Goal: Task Accomplishment & Management: Manage account settings

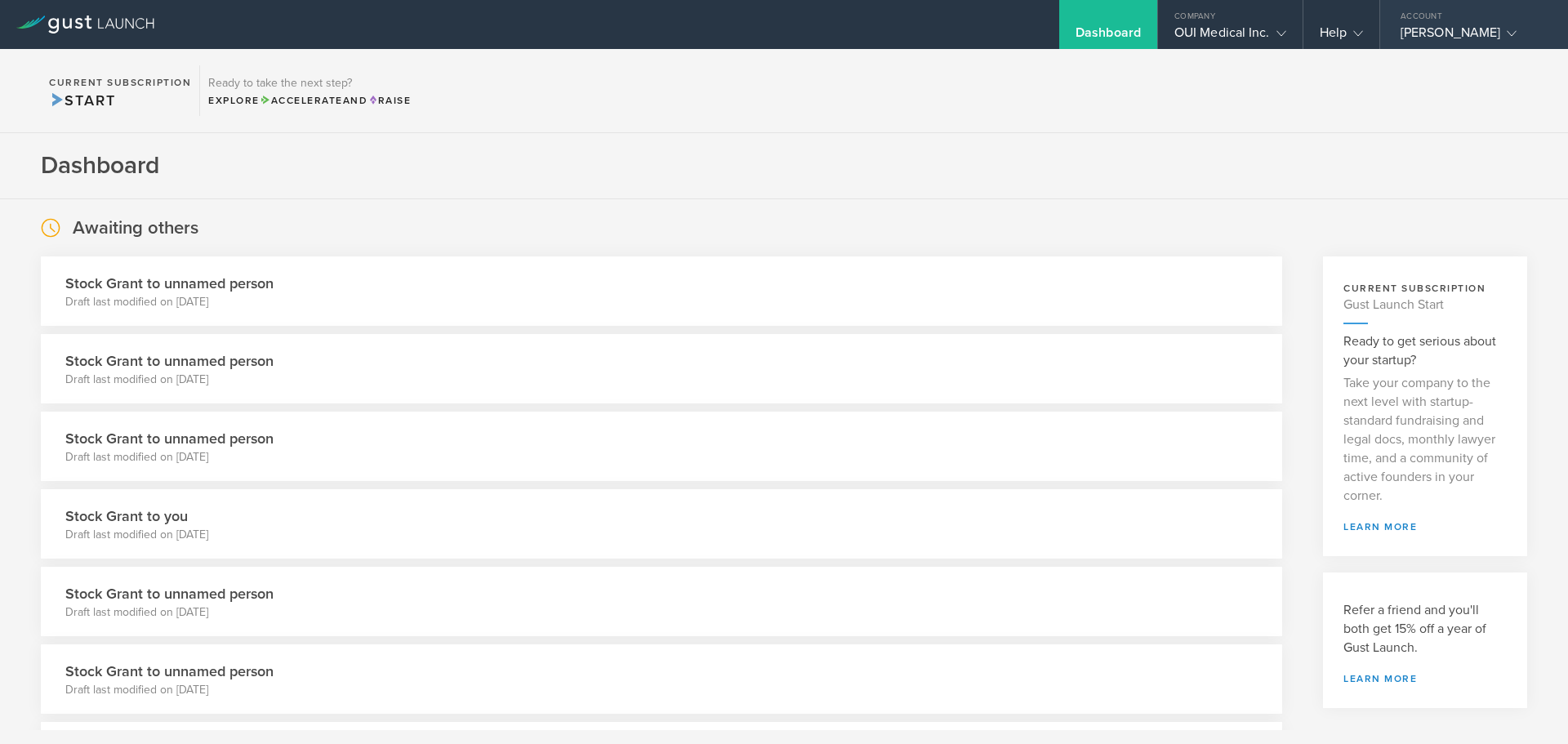
click at [1500, 32] on gust-icon at bounding box center [1507, 32] width 16 height 16
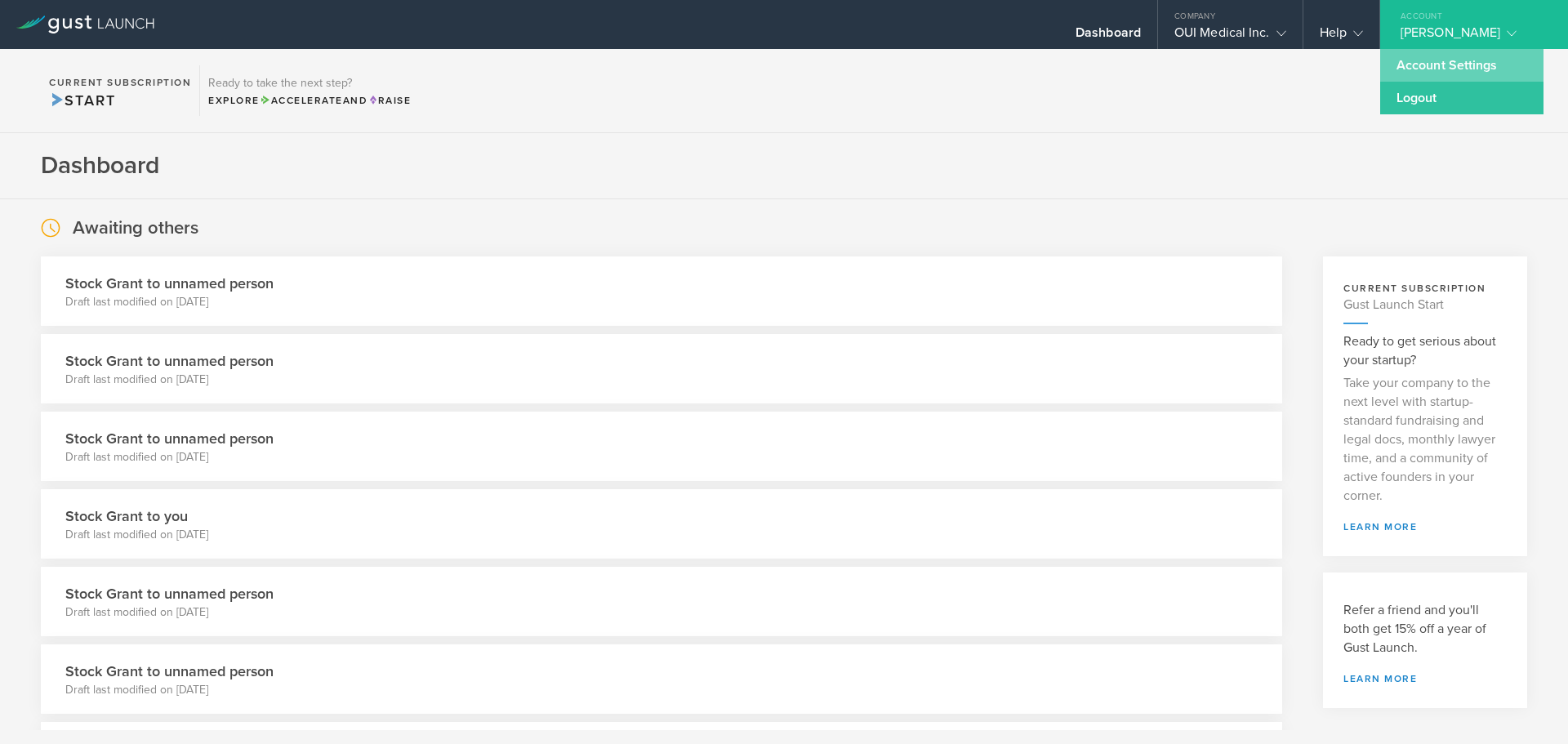
click at [1444, 58] on link "Account Settings" at bounding box center [1461, 65] width 163 height 33
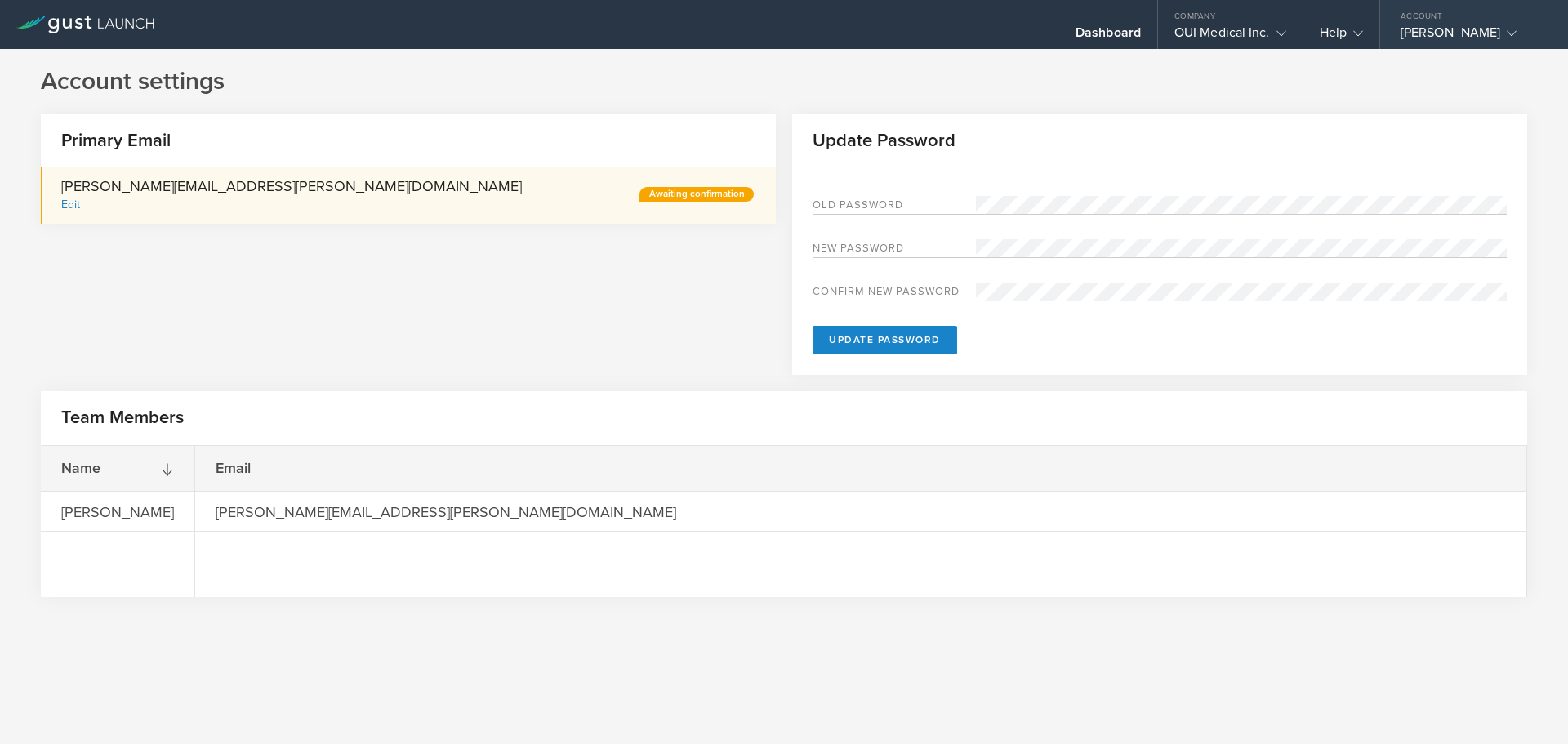
click at [1443, 22] on div "Account" at bounding box center [1473, 12] width 187 height 24
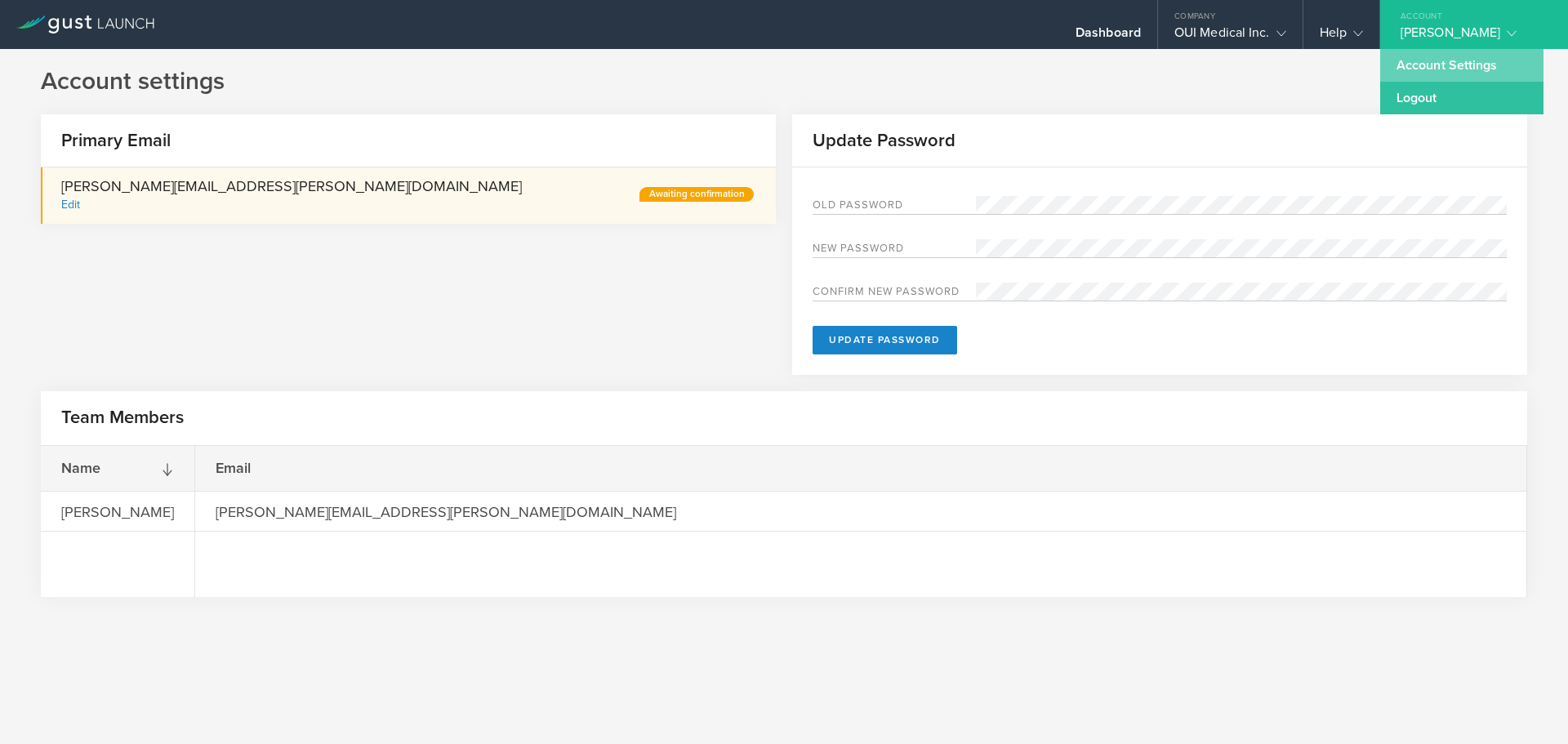
click at [1450, 55] on link "Account Settings" at bounding box center [1461, 65] width 163 height 33
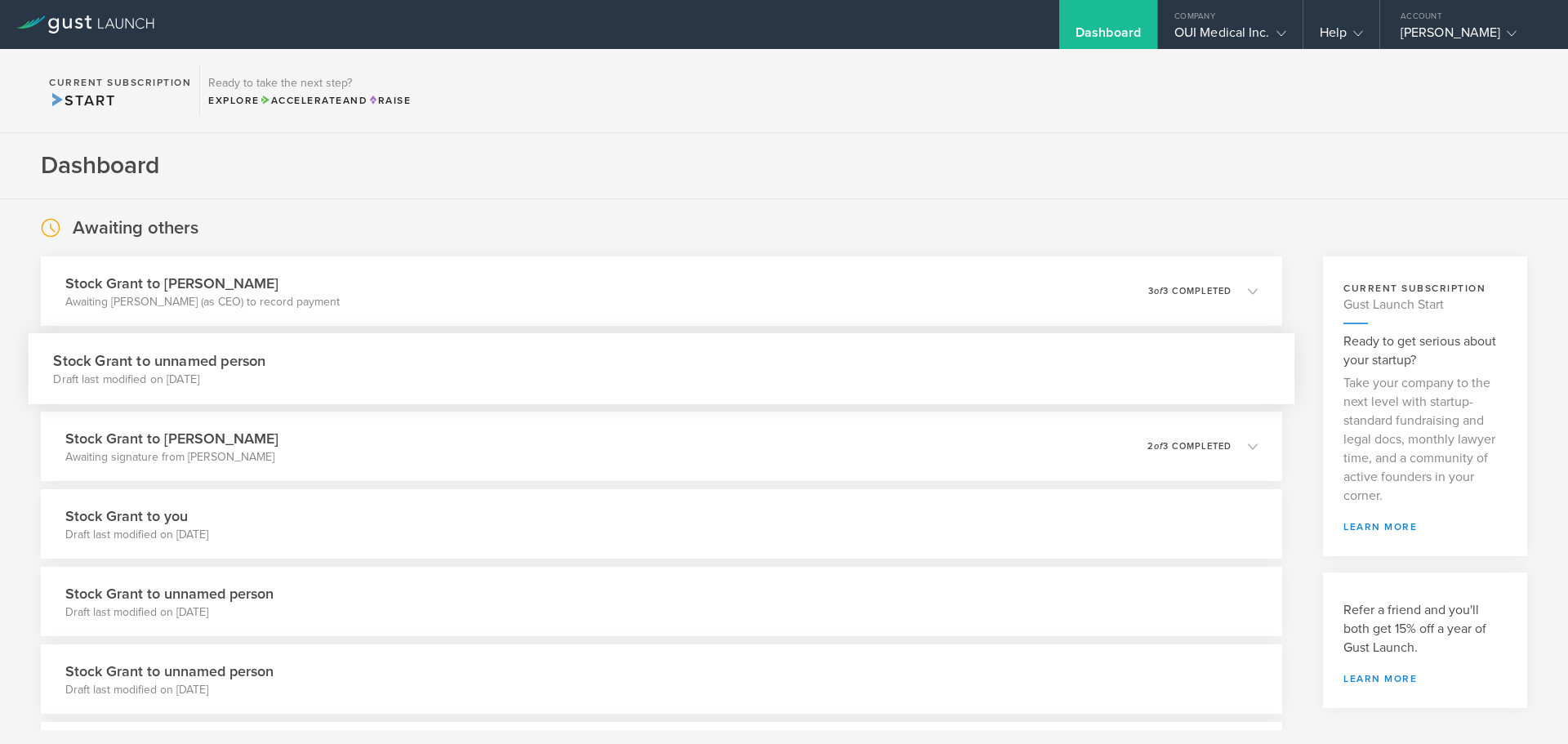
scroll to position [82, 0]
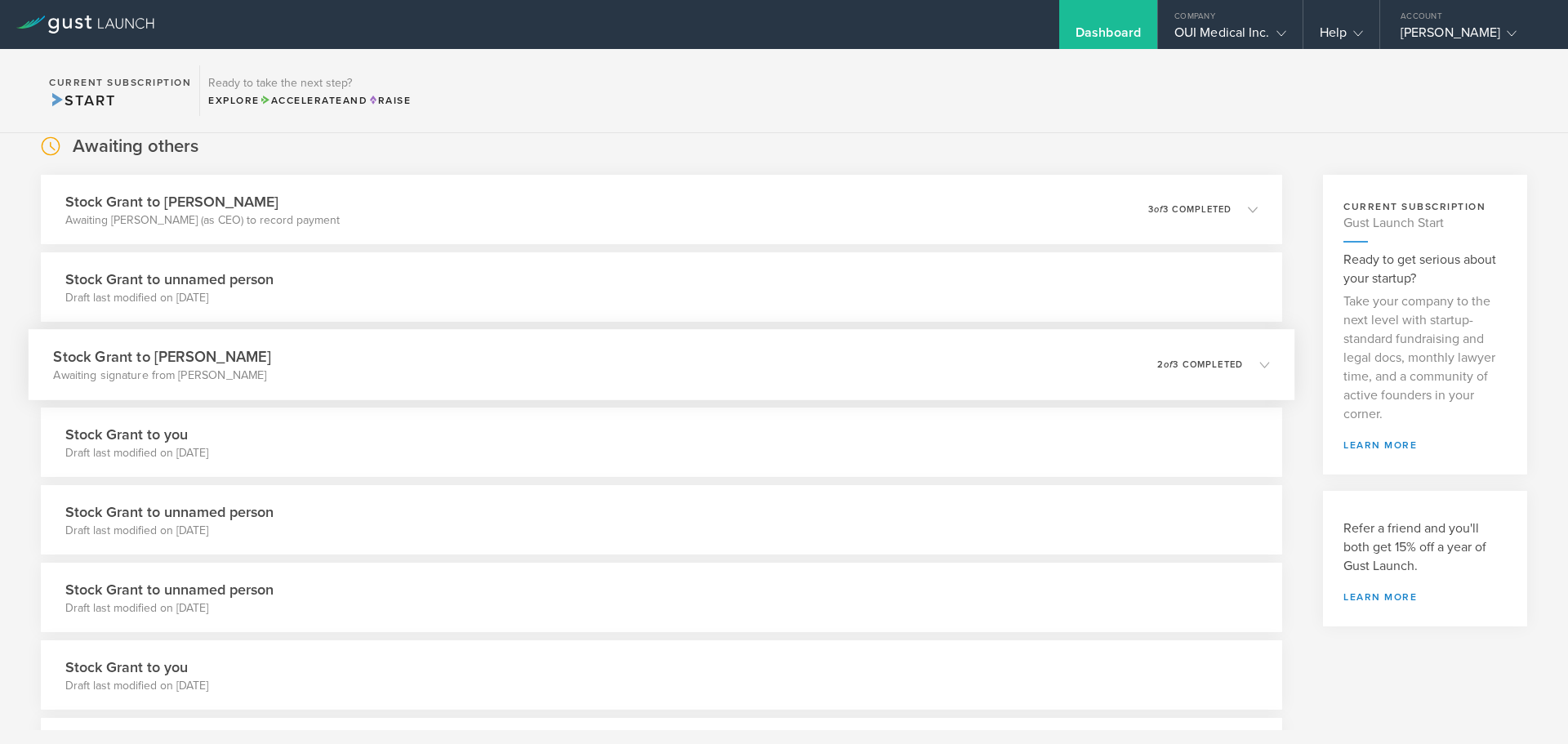
click at [568, 341] on div "Stock Grant to [PERSON_NAME] Awaiting signature from [PERSON_NAME] 0 undelivera…" at bounding box center [661, 365] width 1265 height 71
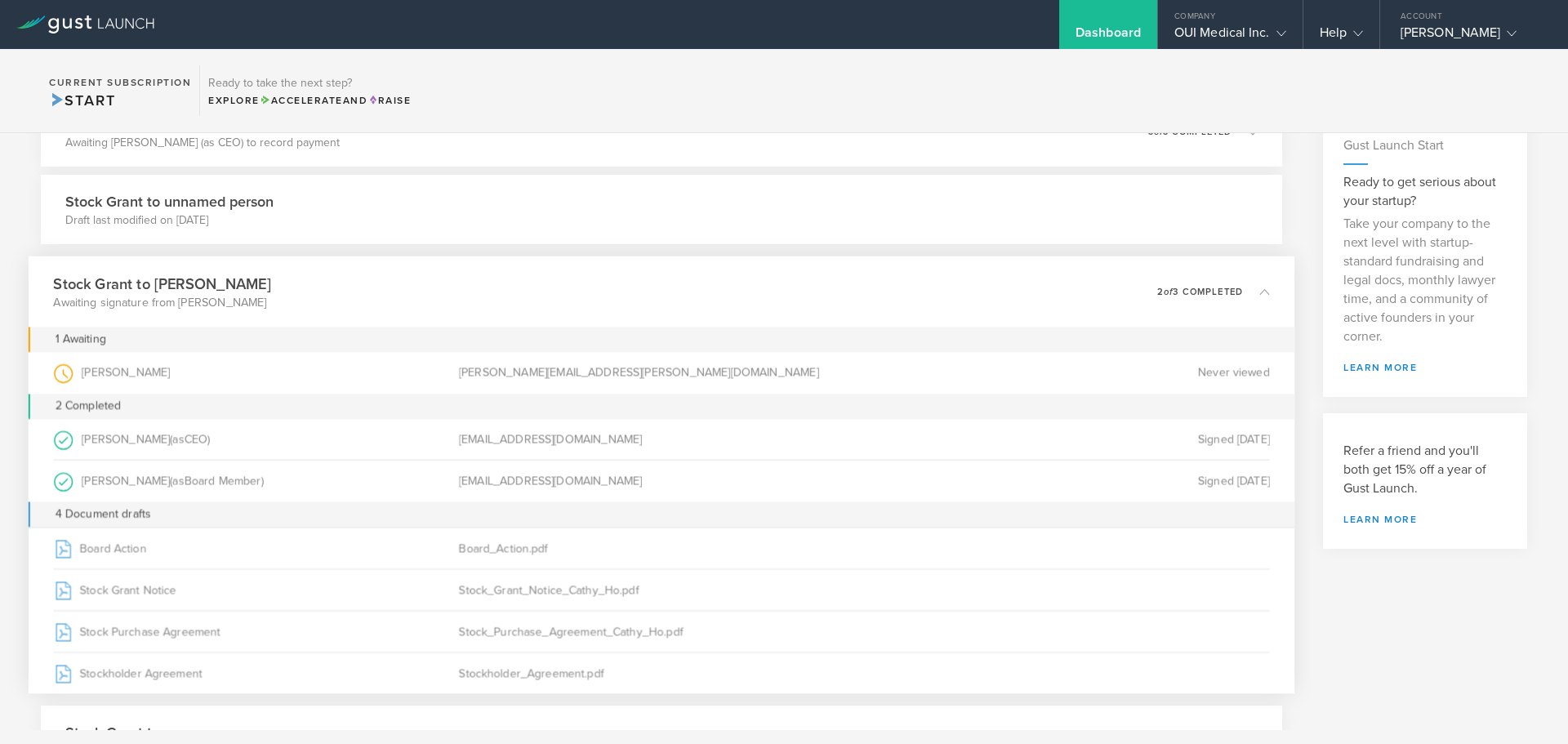
scroll to position [245, 0]
